Goal: Contribute content: Add original content to the website for others to see

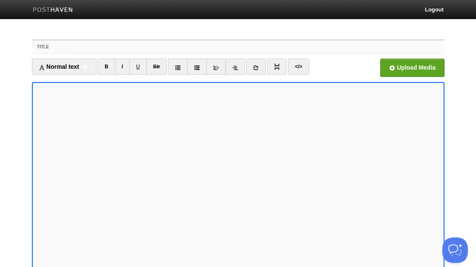
click at [107, 48] on input "Title" at bounding box center [254, 47] width 377 height 14
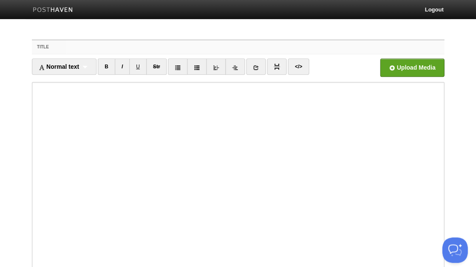
paste input "The Joy from A Fleeting Connection at the Pool"
type input "The Joy from A Fleeting Connection at the Pool"
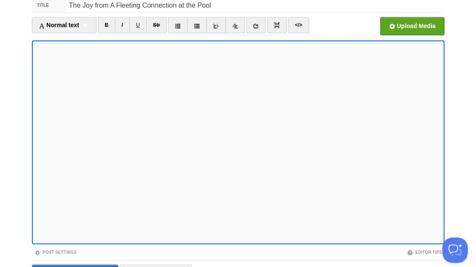
scroll to position [81, 0]
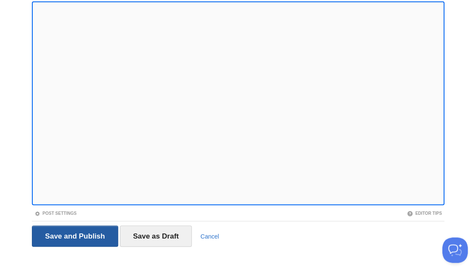
click at [72, 233] on input "Save and Publish" at bounding box center [75, 235] width 86 height 21
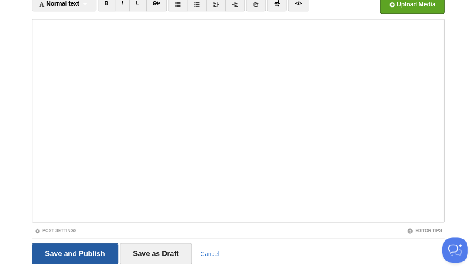
scroll to position [31, 0]
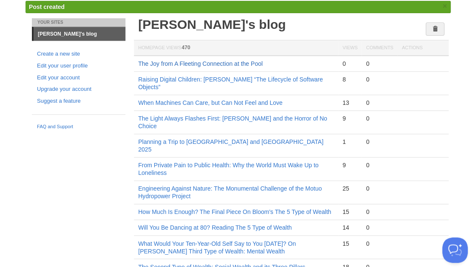
click at [192, 61] on link "The Joy from A Fleeting Connection at the Pool" at bounding box center [200, 63] width 124 height 7
